Goal: Information Seeking & Learning: Learn about a topic

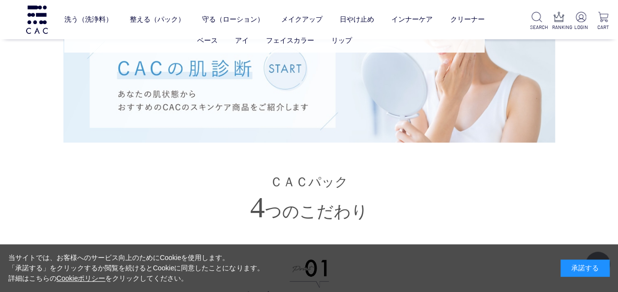
scroll to position [1965, 0]
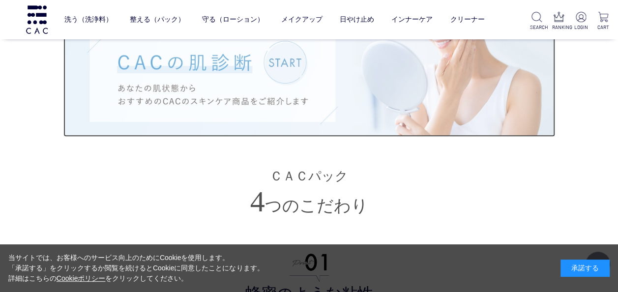
click at [283, 77] on img at bounding box center [308, 79] width 491 height 114
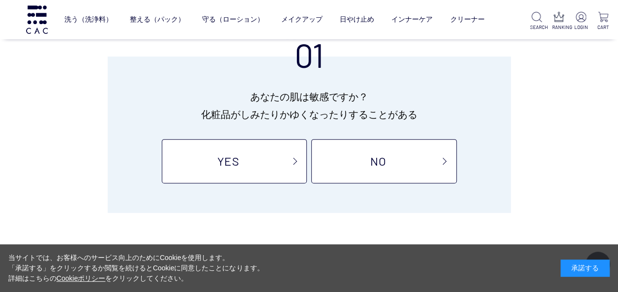
scroll to position [147, 0]
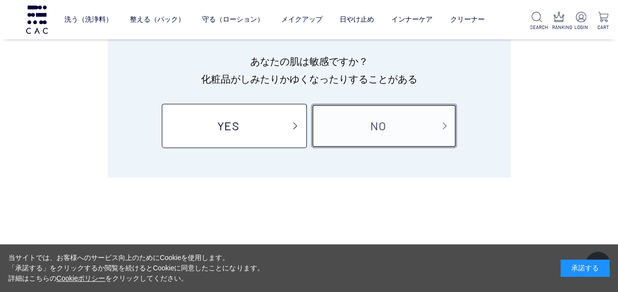
click at [365, 123] on link "NO" at bounding box center [383, 126] width 145 height 44
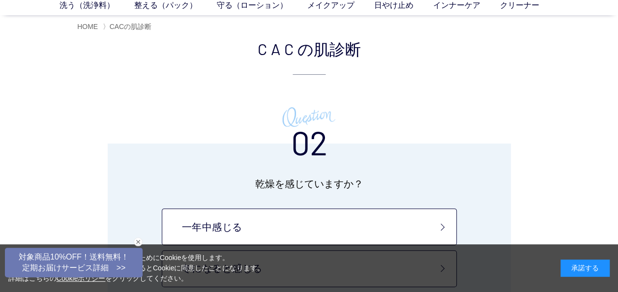
scroll to position [98, 0]
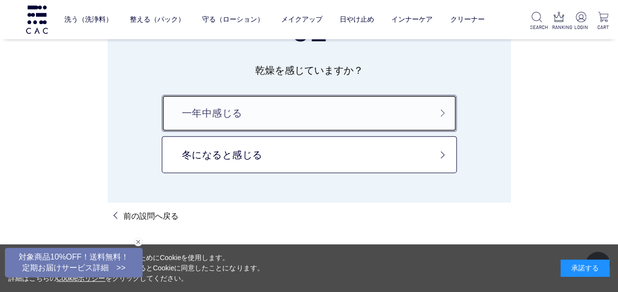
click at [320, 113] on link "一年中感じる" at bounding box center [309, 113] width 295 height 37
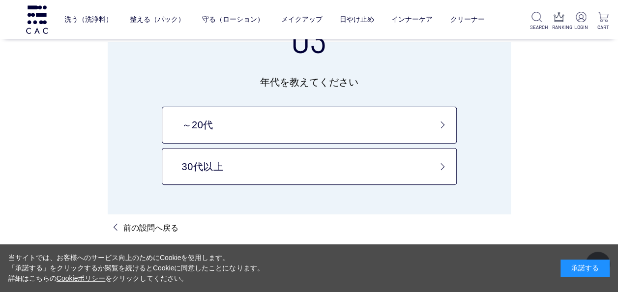
scroll to position [98, 0]
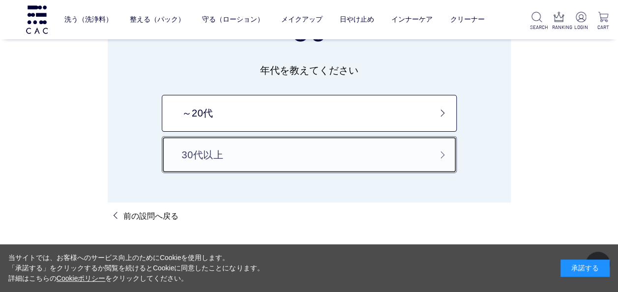
click at [318, 147] on link "30代以上" at bounding box center [309, 154] width 295 height 37
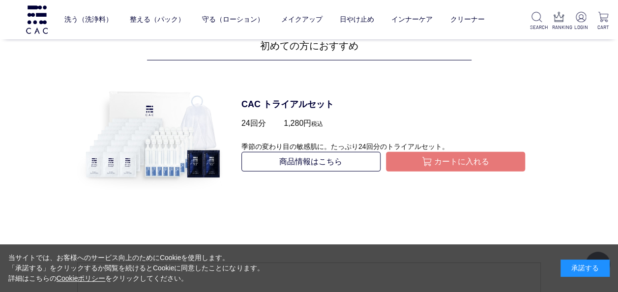
scroll to position [1425, 0]
